Goal: Transaction & Acquisition: Book appointment/travel/reservation

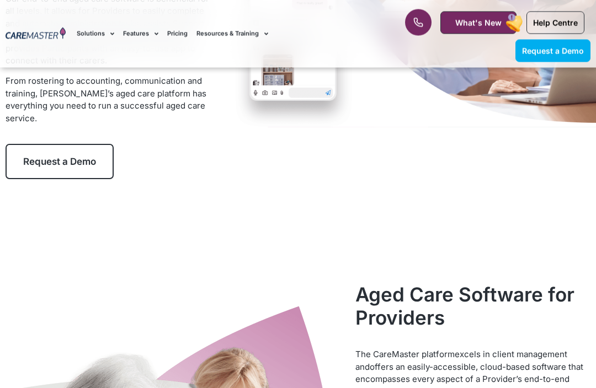
click at [72, 157] on span "Request a Demo" at bounding box center [59, 162] width 73 height 11
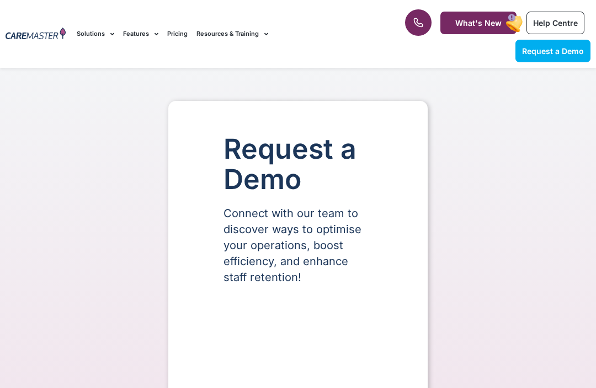
select select "**"
